Goal: Book appointment/travel/reservation

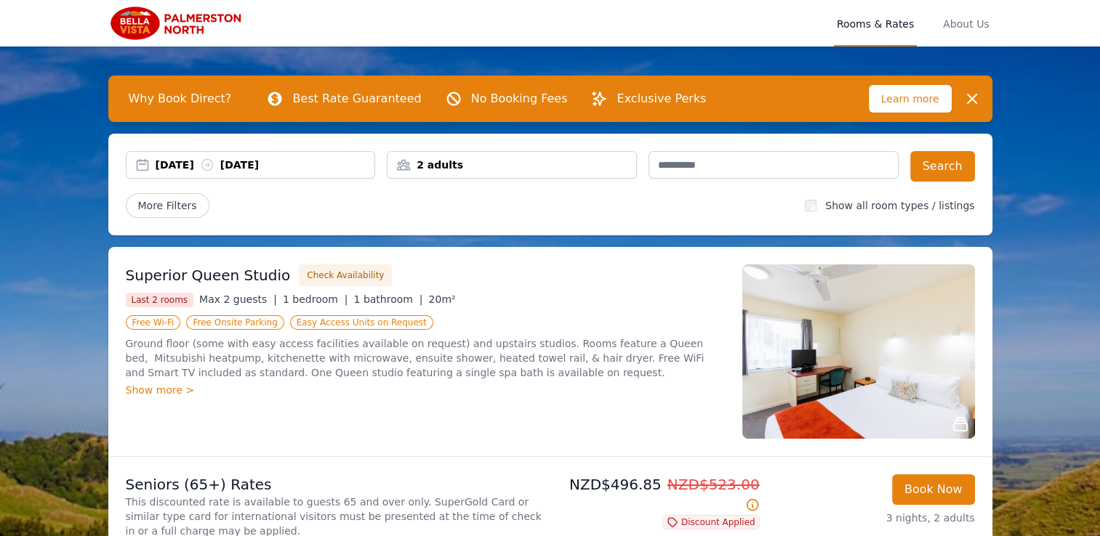
click at [558, 166] on div "2 adults" at bounding box center [511, 165] width 249 height 15
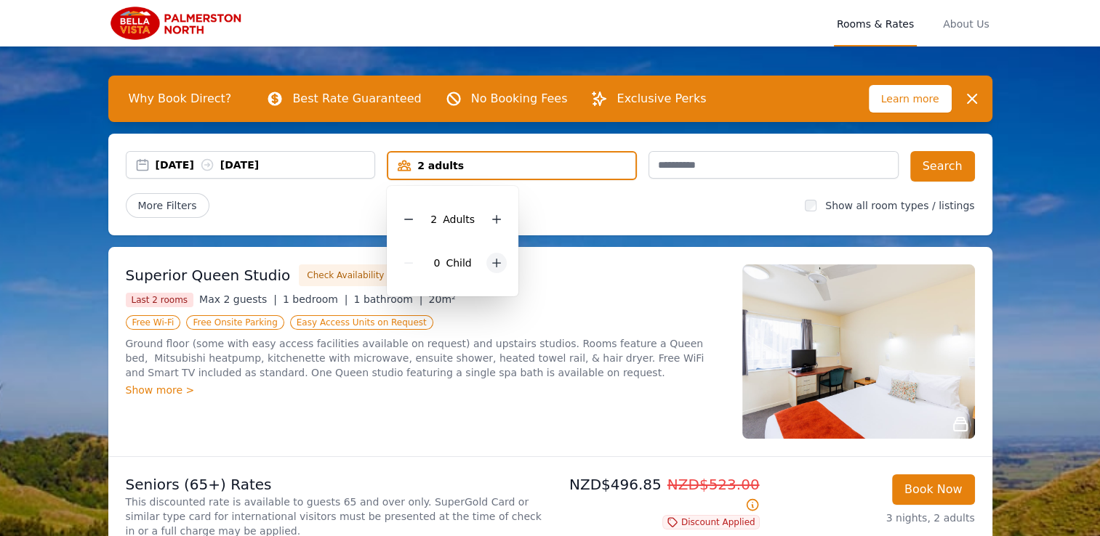
click at [496, 266] on icon at bounding box center [497, 263] width 12 height 12
click at [497, 266] on div at bounding box center [507, 263] width 20 height 20
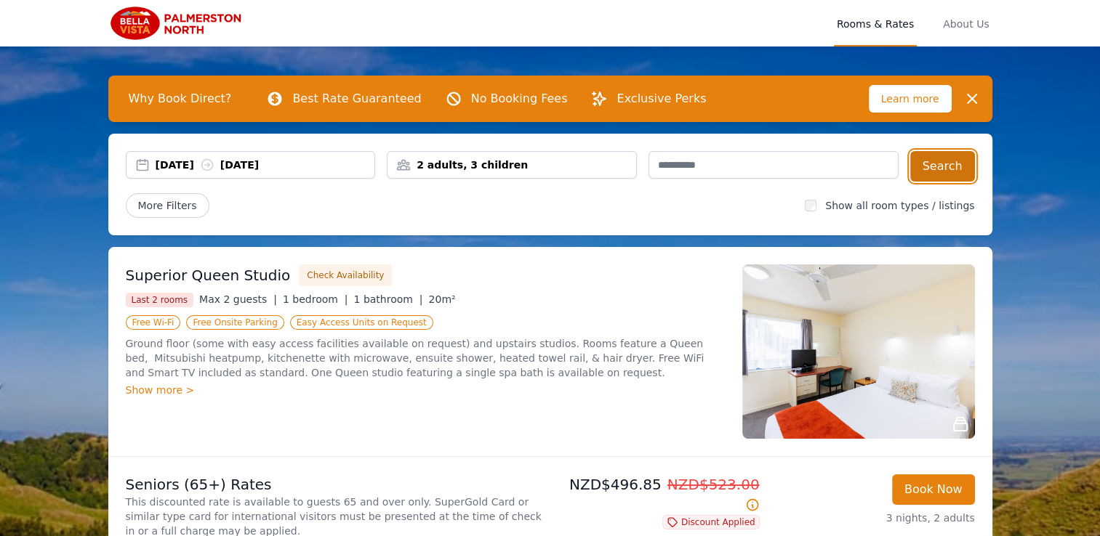
click at [951, 164] on button "Search" at bounding box center [942, 166] width 65 height 31
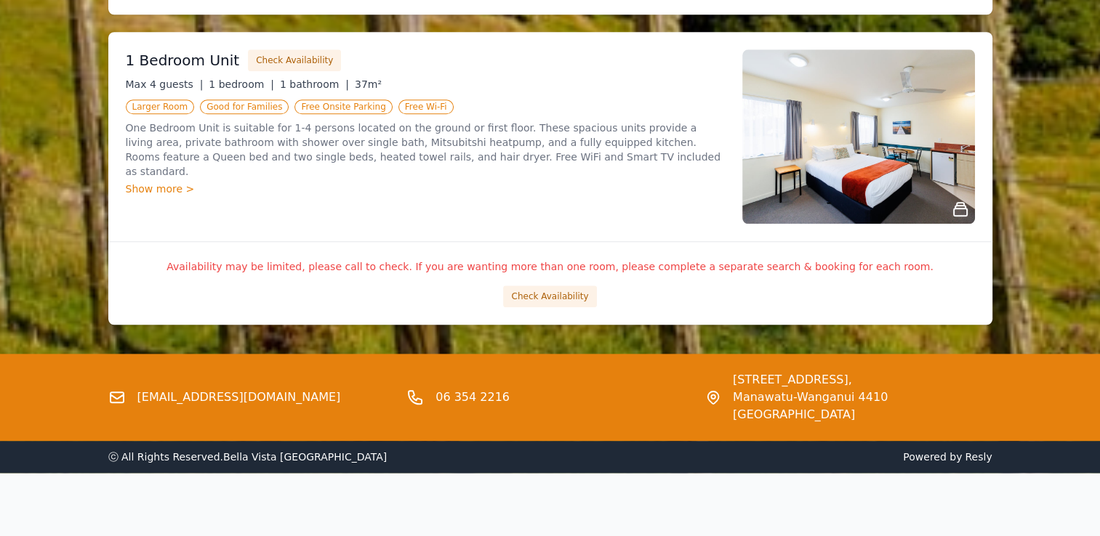
scroll to position [1509, 0]
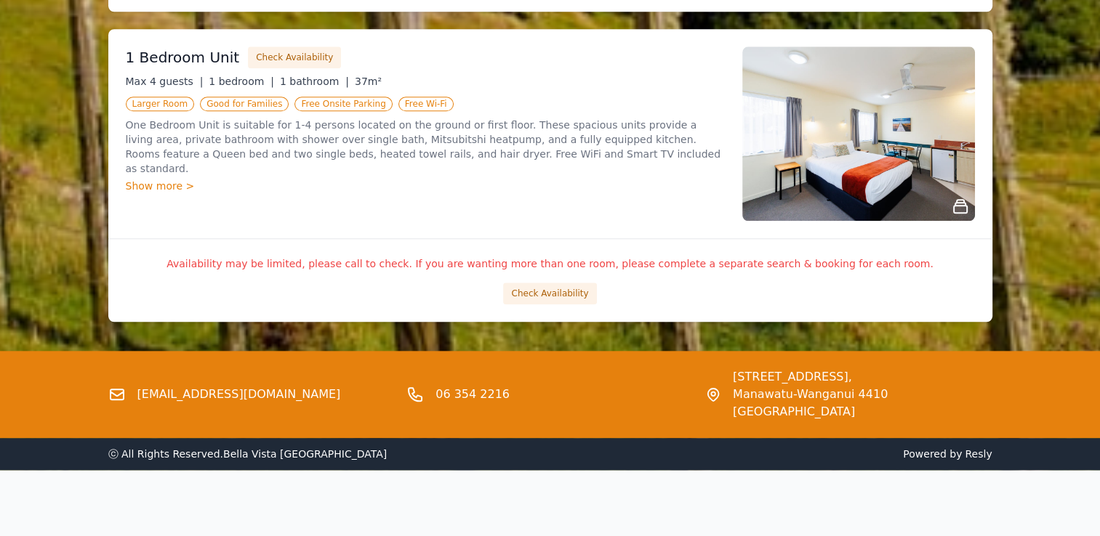
click at [631, 409] on div "06 354 2216" at bounding box center [549, 395] width 287 height 52
click at [271, 118] on p "One Bedroom Unit is suitable for 1-4 persons located on the ground or first flo…" at bounding box center [425, 147] width 599 height 58
click at [182, 179] on div "Show more >" at bounding box center [425, 186] width 599 height 15
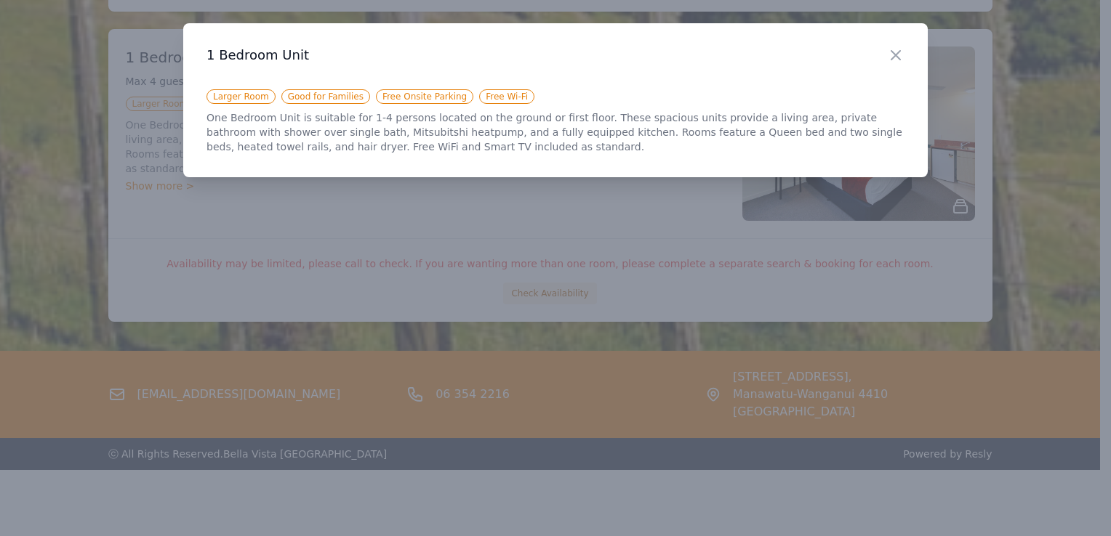
click at [885, 54] on h3 "1 Bedroom Unit" at bounding box center [555, 55] width 698 height 17
click at [889, 54] on icon "button" at bounding box center [895, 55] width 17 height 17
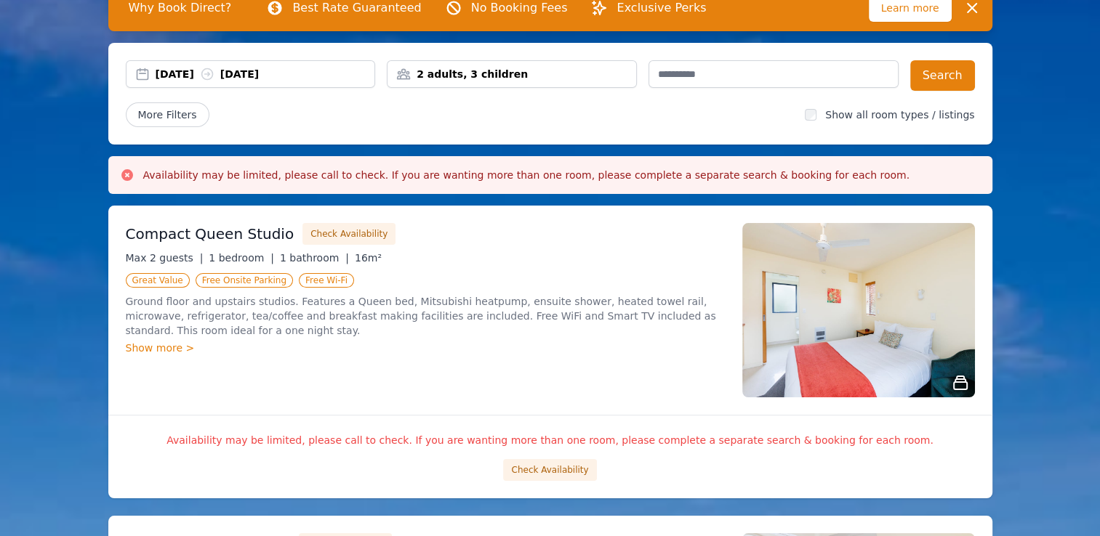
scroll to position [0, 0]
